Goal: Register for event/course

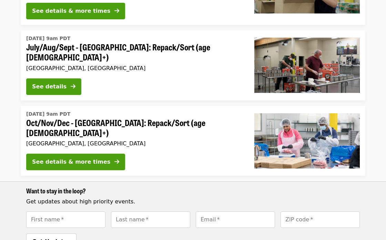
scroll to position [366, 0]
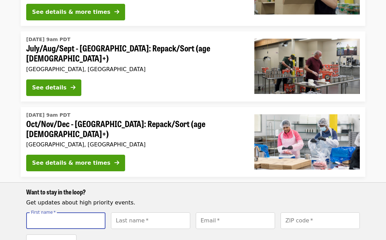
click at [44, 212] on input "First name   *" at bounding box center [65, 220] width 79 height 17
type input "*****"
type input "******"
type input "**********"
type input "*****"
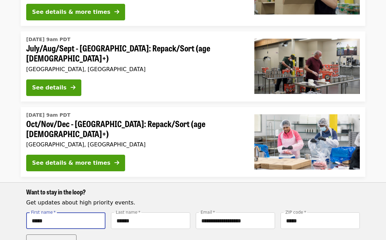
click at [43, 239] on span "Get Updates" at bounding box center [51, 242] width 39 height 7
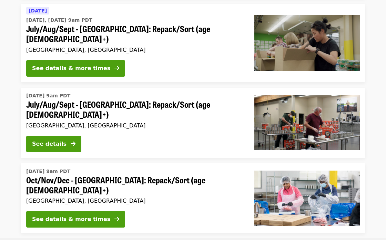
scroll to position [311, 0]
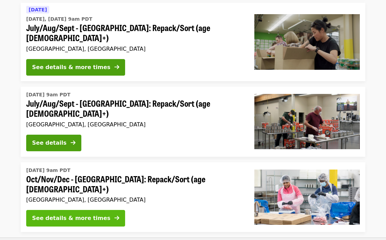
click at [53, 210] on button "See details & more times" at bounding box center [75, 218] width 99 height 17
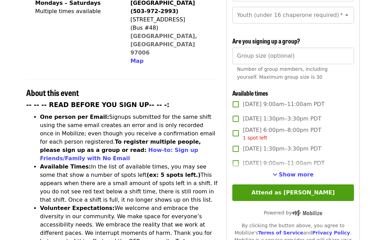
scroll to position [193, 0]
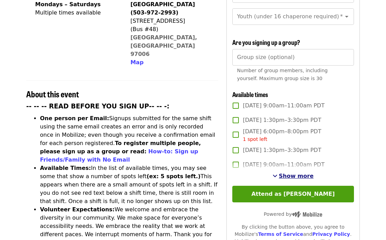
click at [300, 172] on span "Show more" at bounding box center [296, 175] width 35 height 7
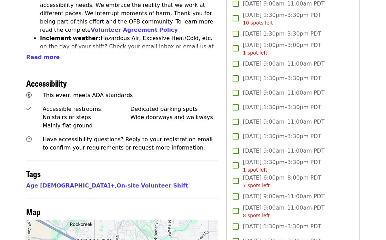
scroll to position [428, 0]
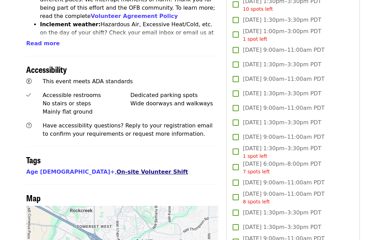
click at [117, 168] on link "On-site Volunteer Shift" at bounding box center [152, 171] width 71 height 7
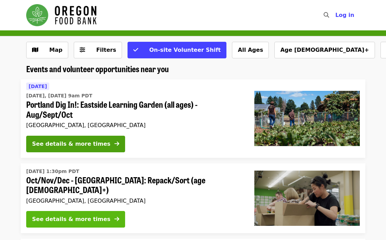
click at [97, 218] on button "See details & more times" at bounding box center [75, 219] width 99 height 17
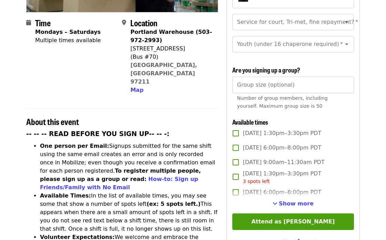
scroll to position [179, 0]
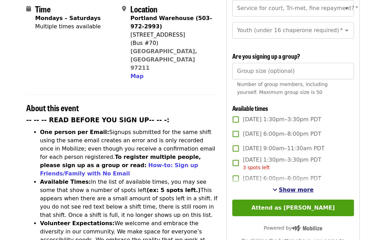
click at [304, 186] on span "Show more" at bounding box center [296, 189] width 35 height 7
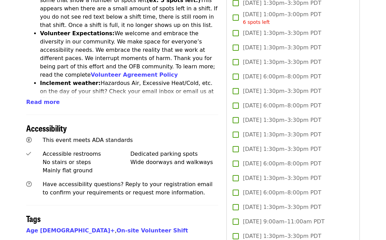
scroll to position [373, 0]
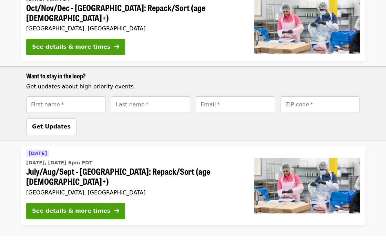
scroll to position [483, 0]
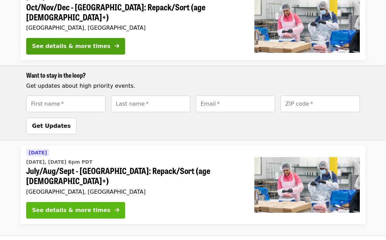
click at [93, 206] on div "See details & more times" at bounding box center [71, 210] width 78 height 8
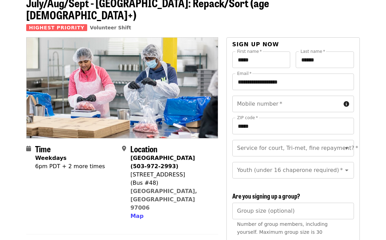
scroll to position [41, 0]
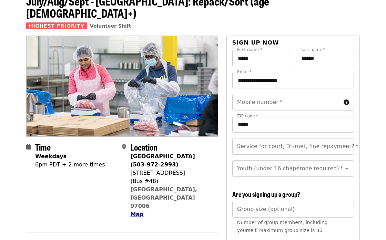
click at [139, 211] on span "Map" at bounding box center [136, 214] width 13 height 7
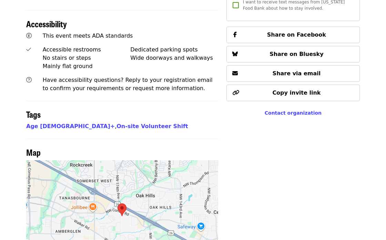
scroll to position [581, 0]
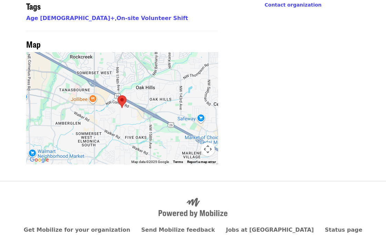
click at [141, 67] on div at bounding box center [122, 108] width 192 height 112
click at [141, 70] on div at bounding box center [122, 108] width 192 height 112
click at [209, 142] on button "Map camera controls" at bounding box center [208, 149] width 14 height 14
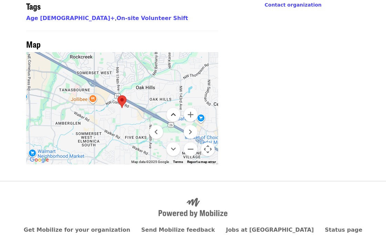
click at [176, 108] on button "Move up" at bounding box center [174, 115] width 14 height 14
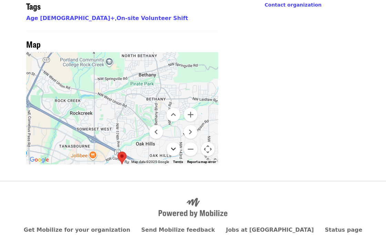
click at [174, 142] on button "Move down" at bounding box center [174, 149] width 14 height 14
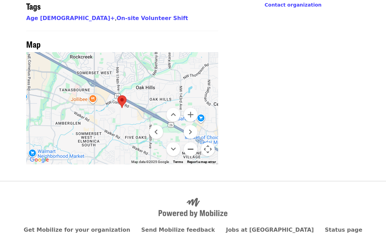
click at [189, 142] on button "Zoom out" at bounding box center [191, 149] width 14 height 14
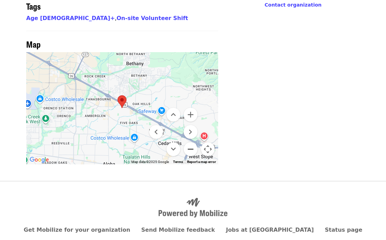
click at [189, 142] on button "Zoom out" at bounding box center [191, 149] width 14 height 14
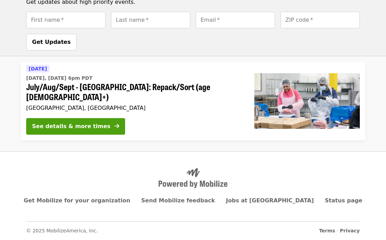
scroll to position [483, 0]
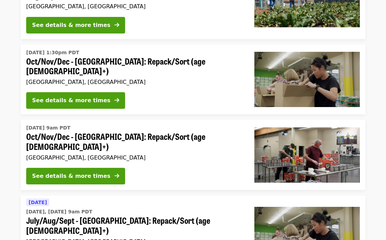
scroll to position [118, 0]
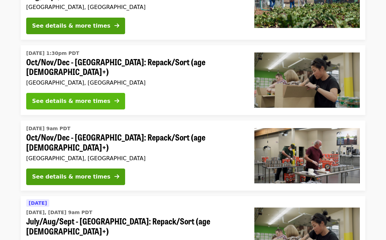
click at [115, 99] on icon "arrow-right icon" at bounding box center [117, 101] width 5 height 7
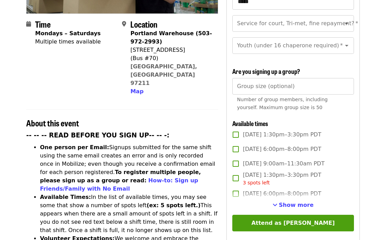
scroll to position [166, 0]
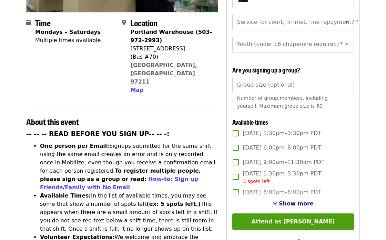
click at [296, 200] on span "Show more" at bounding box center [296, 203] width 35 height 7
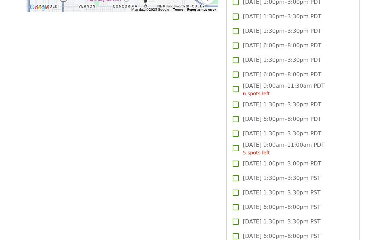
scroll to position [745, 0]
